Goal: Ask a question

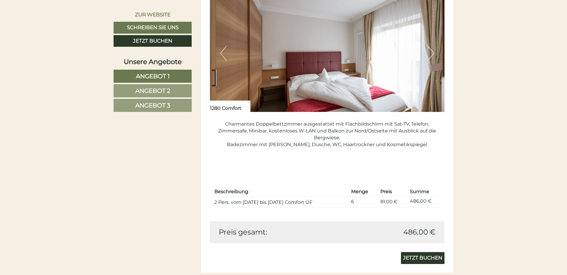
scroll to position [476, 0]
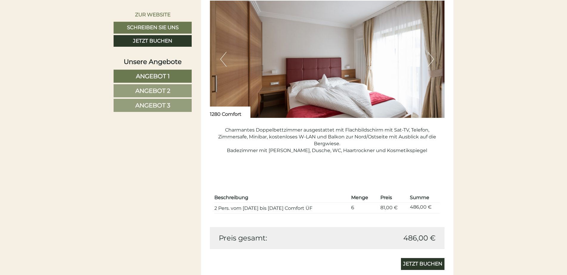
click at [181, 87] on link "Angebot 2" at bounding box center [153, 90] width 78 height 13
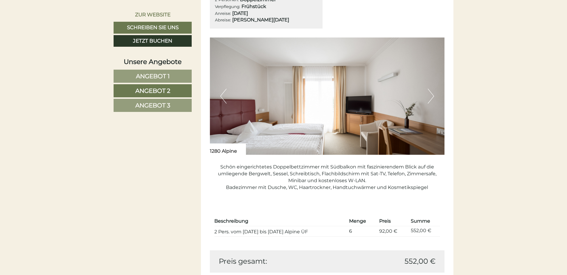
scroll to position [466, 0]
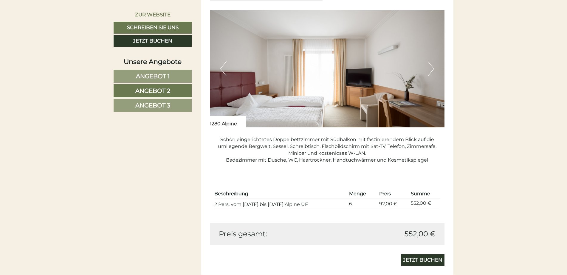
click at [154, 105] on span "Angebot 3" at bounding box center [152, 105] width 35 height 7
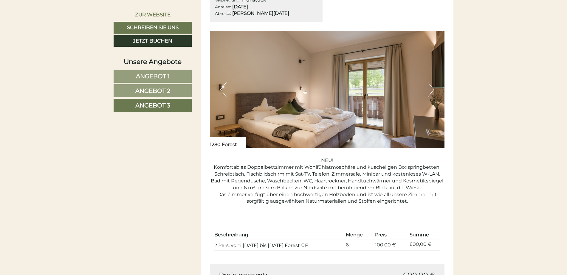
scroll to position [476, 0]
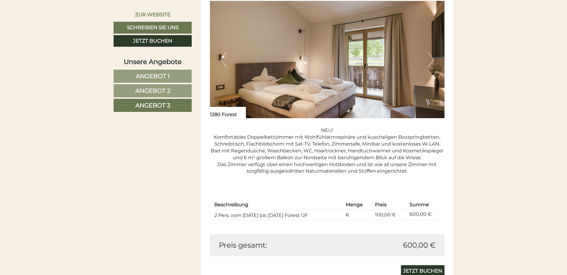
click at [142, 74] on span "Angebot 1" at bounding box center [153, 76] width 34 height 7
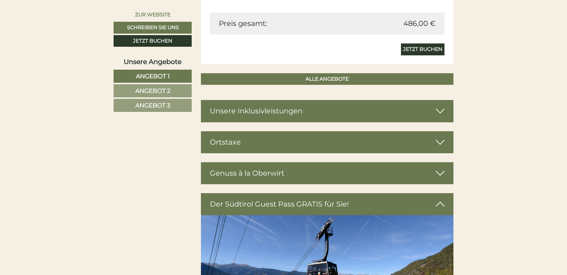
scroll to position [712, 0]
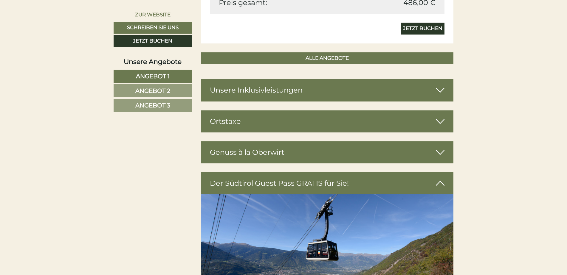
click at [439, 90] on icon at bounding box center [440, 90] width 9 height 10
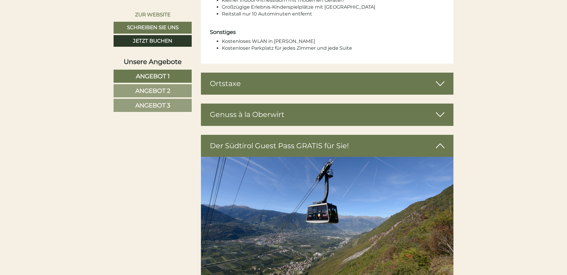
scroll to position [1261, 0]
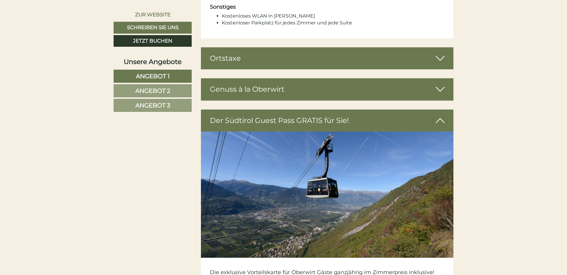
click at [439, 54] on icon at bounding box center [440, 58] width 9 height 10
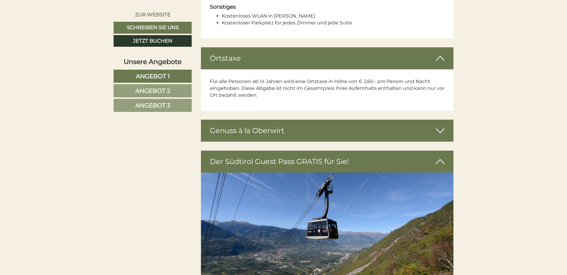
click at [439, 126] on icon at bounding box center [440, 131] width 9 height 10
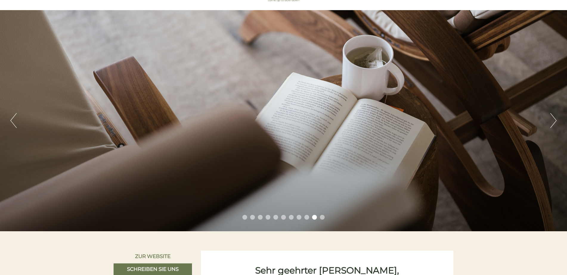
scroll to position [72, 0]
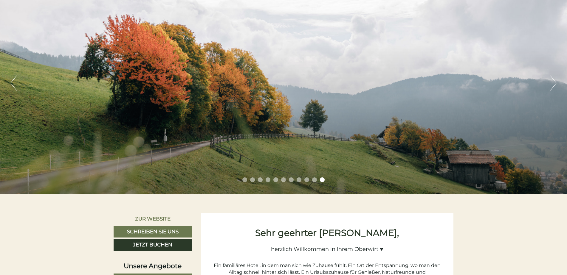
click at [556, 82] on button "Next" at bounding box center [553, 83] width 6 height 15
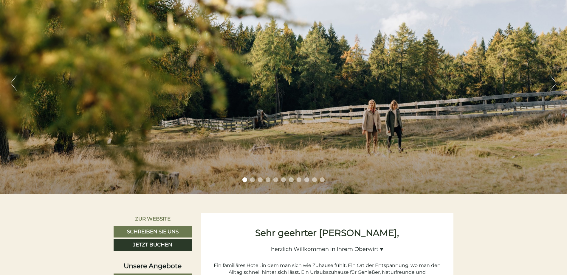
click at [556, 82] on button "Next" at bounding box center [553, 83] width 6 height 15
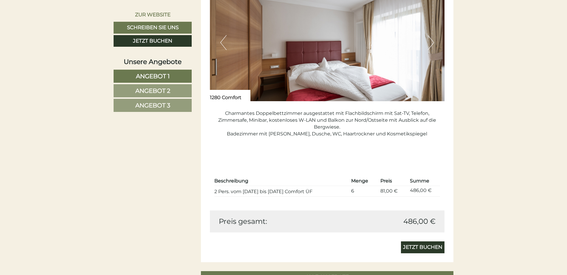
scroll to position [531, 0]
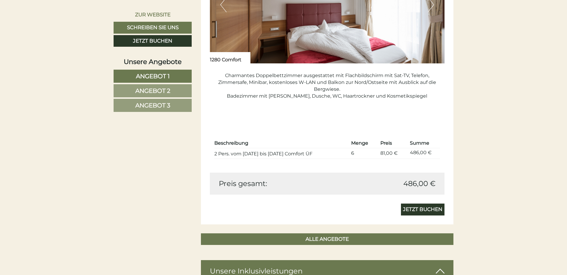
click at [160, 87] on span "Angebot 2" at bounding box center [152, 90] width 35 height 7
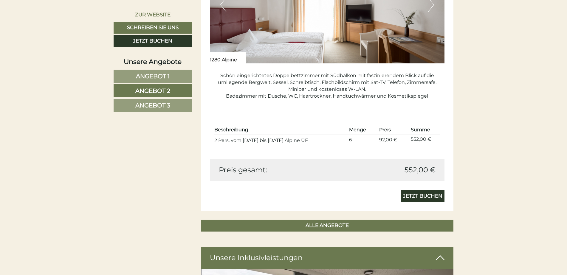
scroll to position [383, 0]
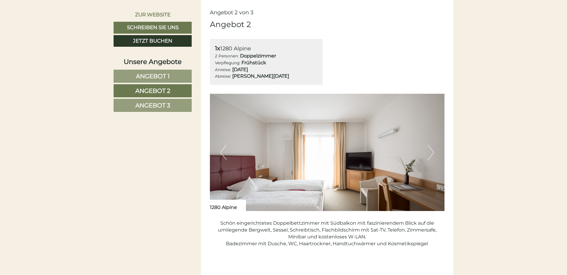
click at [145, 105] on span "Angebot 3" at bounding box center [152, 105] width 35 height 7
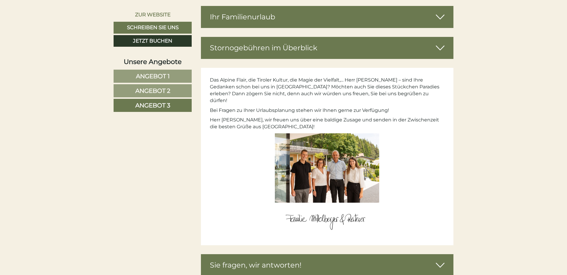
scroll to position [2196, 0]
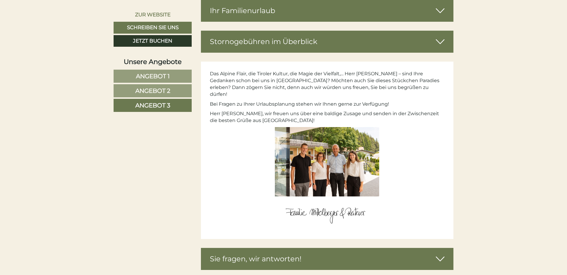
click at [337, 158] on img at bounding box center [327, 161] width 104 height 69
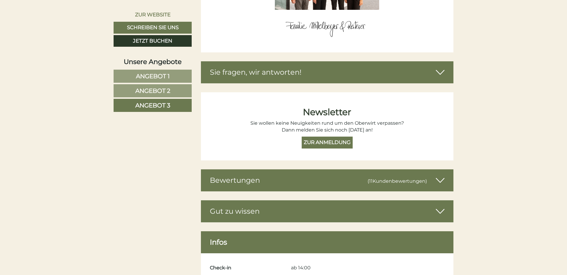
scroll to position [2402, 0]
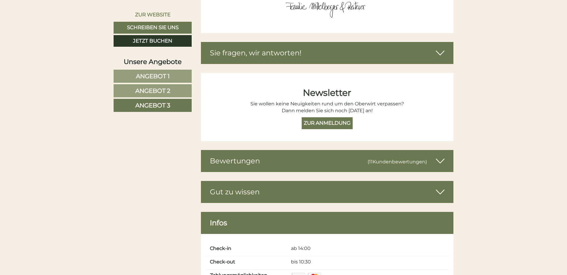
click at [441, 48] on icon at bounding box center [440, 53] width 9 height 10
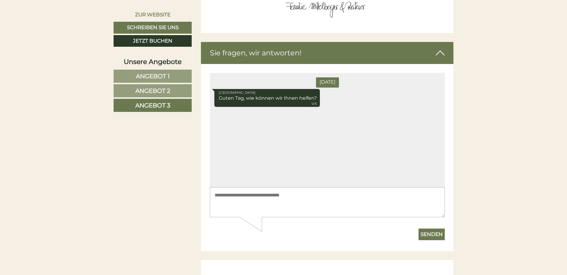
click at [220, 118] on div "Freitag Hotel Oberwirt Guten Tag, wie können wir Ihnen helfen? 12:15" at bounding box center [327, 130] width 235 height 114
click at [216, 196] on textarea at bounding box center [327, 202] width 235 height 30
click at [259, 234] on div "Senden" at bounding box center [327, 232] width 235 height 16
click at [296, 198] on textarea at bounding box center [327, 202] width 235 height 30
type textarea "**********"
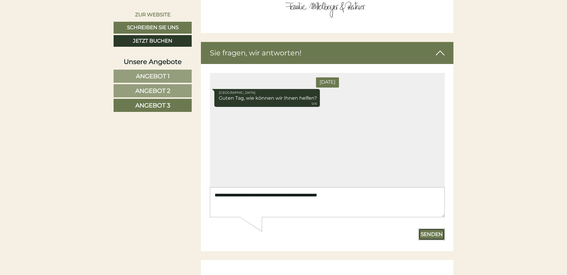
click at [427, 233] on button "Senden" at bounding box center [431, 235] width 26 height 12
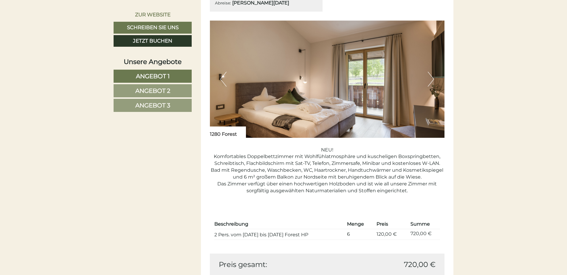
scroll to position [1208, 0]
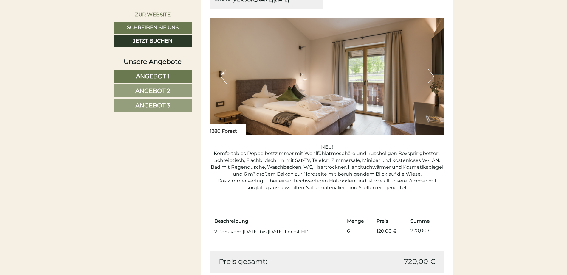
click at [158, 88] on span "Angebot 2" at bounding box center [152, 90] width 35 height 7
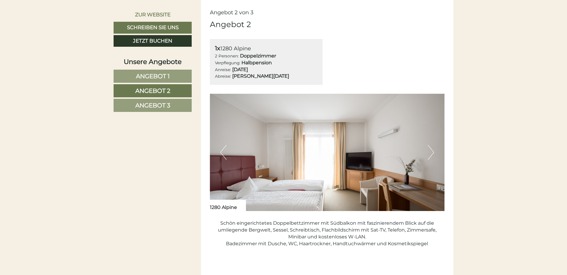
click at [156, 76] on span "Angebot 1" at bounding box center [153, 76] width 34 height 7
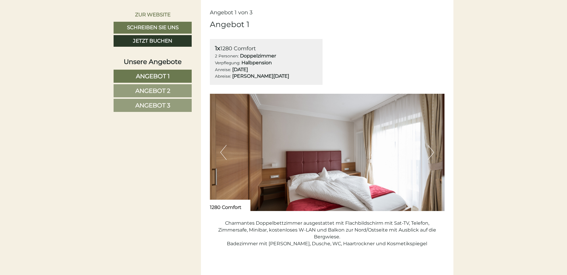
click at [149, 90] on span "Angebot 2" at bounding box center [152, 90] width 35 height 7
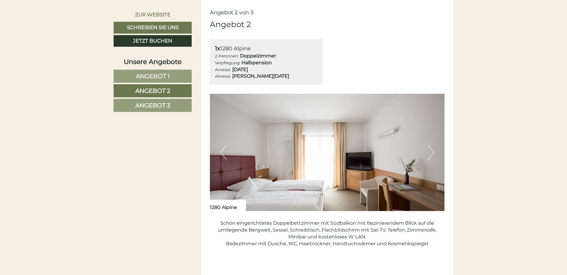
click at [137, 106] on span "Angebot 3" at bounding box center [152, 105] width 35 height 7
